Goal: Check status: Check status

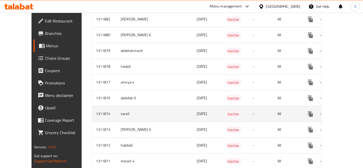
scroll to position [261, 0]
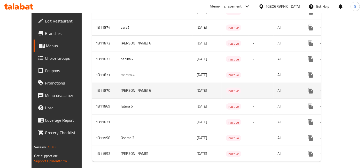
drag, startPoint x: 87, startPoint y: 77, endPoint x: 133, endPoint y: 77, distance: 45.5
click at [133, 83] on tr "1311870 [PERSON_NAME] 6 [DATE] Inactive - All" at bounding box center [225, 91] width 266 height 16
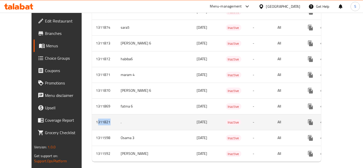
drag, startPoint x: 85, startPoint y: 109, endPoint x: 77, endPoint y: 109, distance: 8.0
click at [92, 114] on td "1311821" at bounding box center [104, 122] width 25 height 16
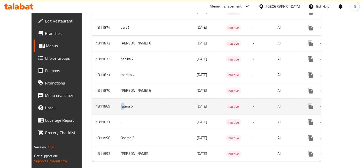
click at [117, 100] on td "fatma 6" at bounding box center [141, 107] width 48 height 16
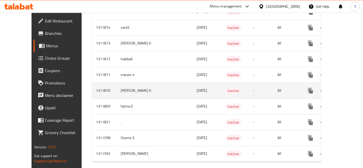
click at [117, 83] on td "[PERSON_NAME] 6" at bounding box center [141, 91] width 48 height 16
drag, startPoint x: 97, startPoint y: 83, endPoint x: 145, endPoint y: 82, distance: 48.1
click at [145, 83] on tr "1311870 [PERSON_NAME] 6 [DATE] Inactive - All" at bounding box center [225, 91] width 266 height 16
click at [165, 83] on td "enhanced table" at bounding box center [179, 91] width 28 height 16
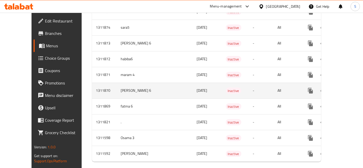
click at [141, 85] on td "[PERSON_NAME] 6" at bounding box center [141, 91] width 48 height 16
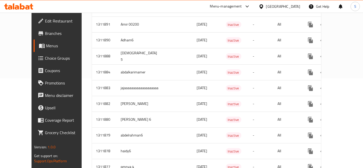
scroll to position [2, 0]
